Goal: Find specific page/section: Find specific page/section

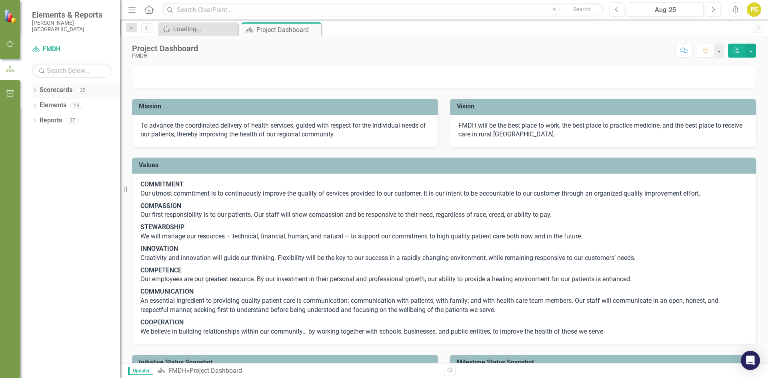
click at [38, 91] on div "Dropdown Scorecards 35" at bounding box center [76, 91] width 88 height 15
click at [35, 92] on icon "Dropdown" at bounding box center [35, 91] width 6 height 4
click at [40, 104] on icon "Dropdown" at bounding box center [39, 105] width 6 height 5
click at [49, 163] on icon "Dropdown" at bounding box center [47, 165] width 6 height 5
click at [65, 216] on div "Patient Access" at bounding box center [90, 211] width 60 height 13
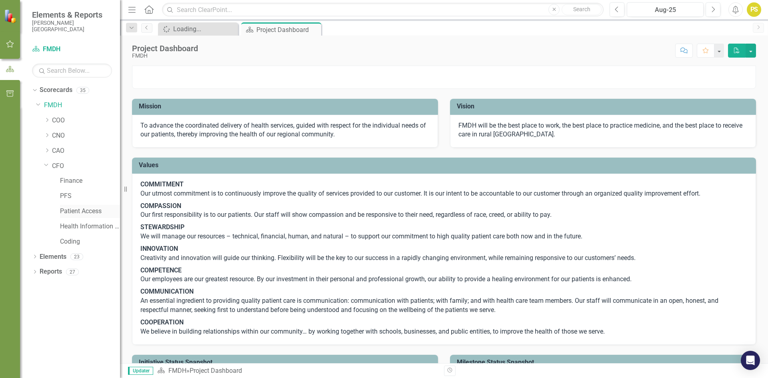
click at [66, 210] on link "Patient Access" at bounding box center [90, 211] width 60 height 9
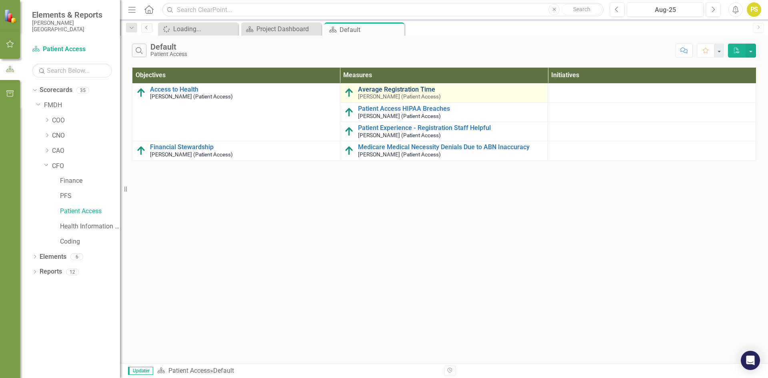
click at [389, 88] on link "Average Registration Time" at bounding box center [451, 89] width 186 height 7
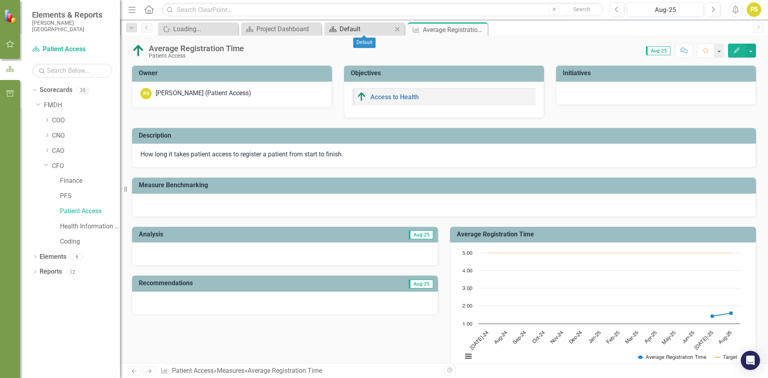
click at [340, 32] on div "Default" at bounding box center [366, 29] width 53 height 10
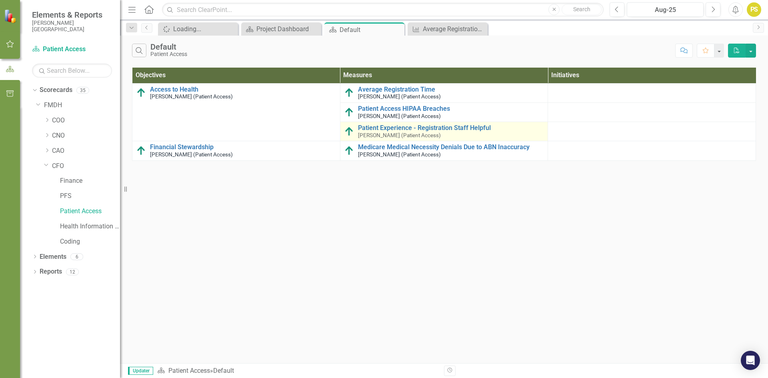
click at [372, 133] on small "[PERSON_NAME] (Patient Access)" at bounding box center [399, 135] width 83 height 6
click at [350, 132] on img at bounding box center [349, 132] width 10 height 10
click at [369, 124] on link "Patient Experience - Registration Staff Helpful" at bounding box center [451, 127] width 186 height 7
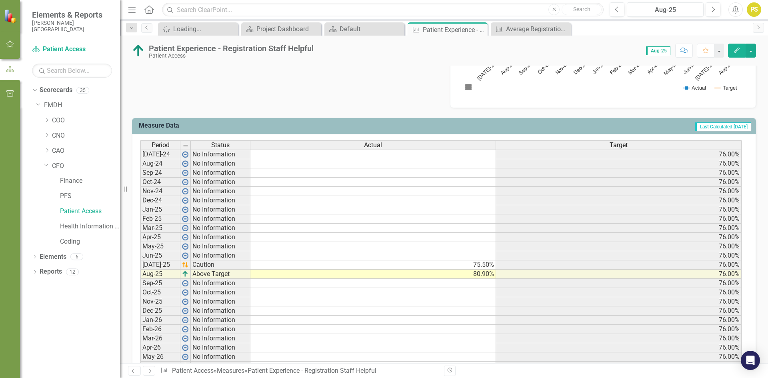
scroll to position [256, 0]
